Goal: Task Accomplishment & Management: Complete application form

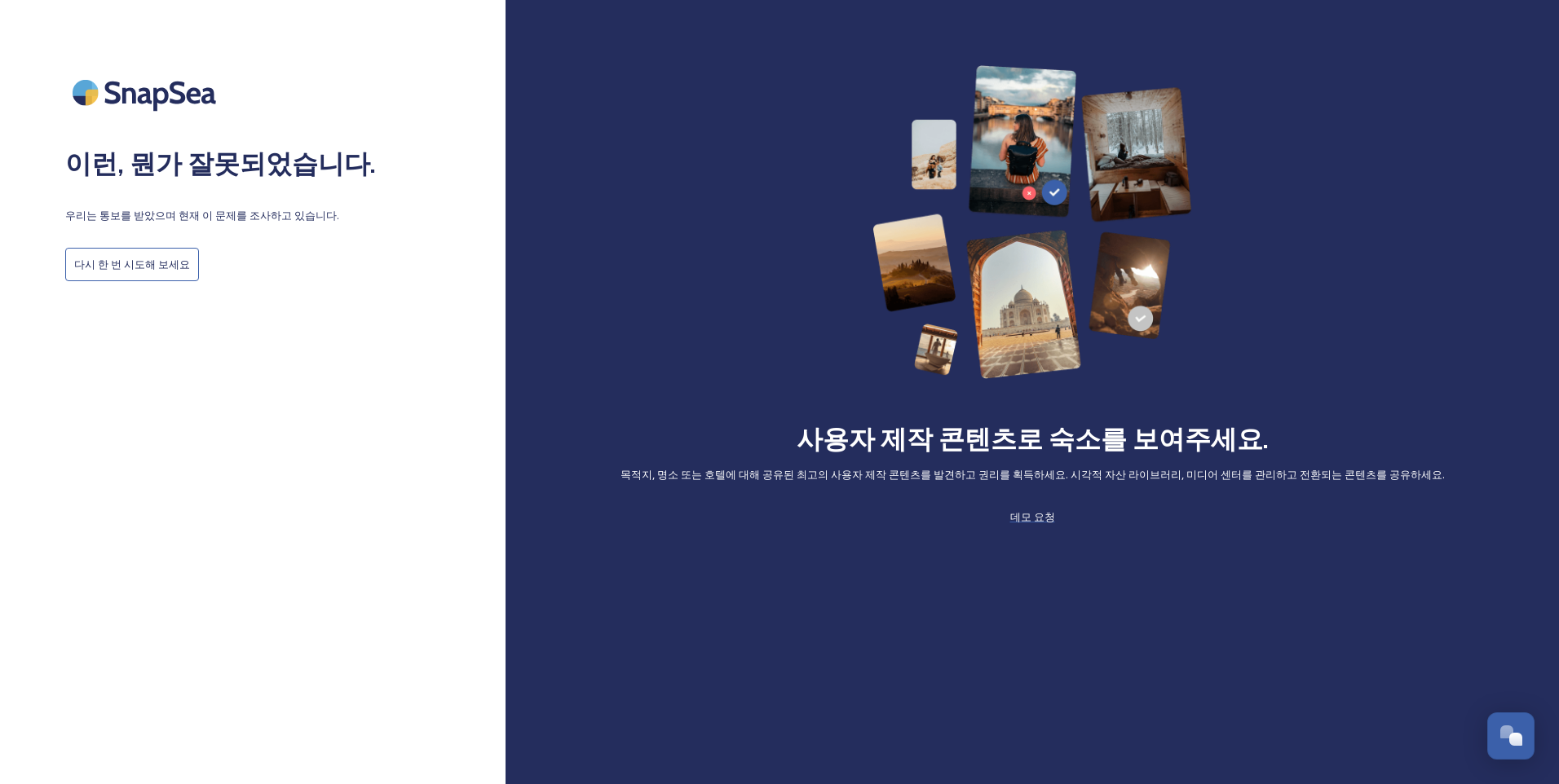
click at [1027, 520] on span "데모 요청" at bounding box center [1033, 517] width 45 height 15
click at [988, 311] on img at bounding box center [1032, 222] width 320 height 314
click at [133, 267] on button "다시 한 번 시도해 보세요" at bounding box center [132, 265] width 134 height 34
